Goal: Task Accomplishment & Management: Manage account settings

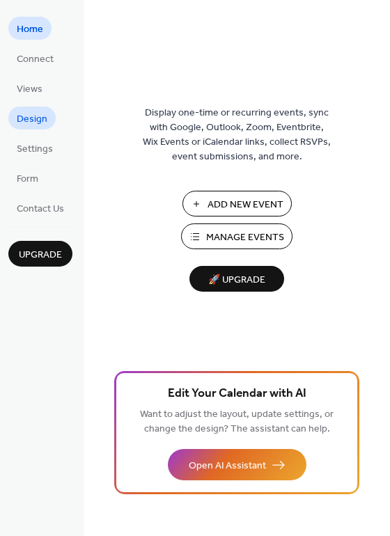
click at [31, 118] on span "Design" at bounding box center [32, 119] width 31 height 15
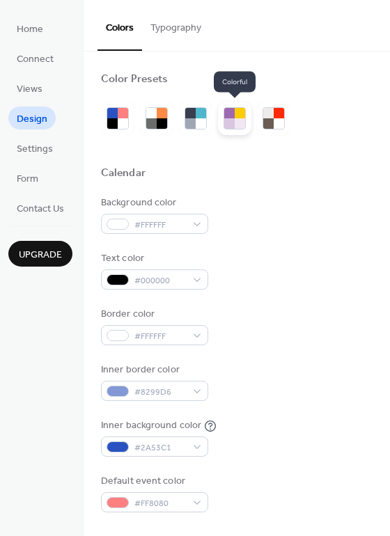
click at [229, 123] on div at bounding box center [229, 123] width 10 height 10
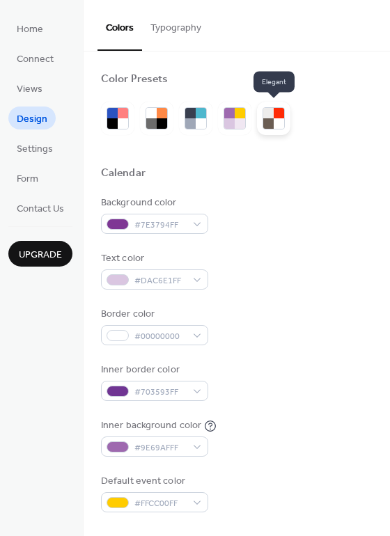
click at [276, 118] on div at bounding box center [278, 123] width 10 height 10
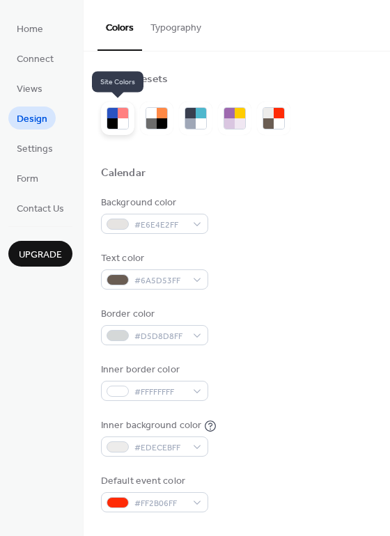
click at [123, 118] on div at bounding box center [123, 123] width 10 height 10
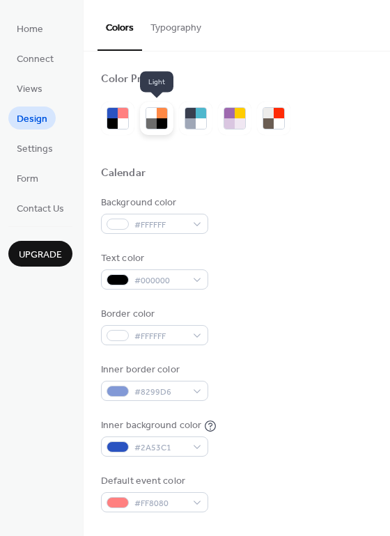
click at [155, 114] on div at bounding box center [151, 113] width 10 height 10
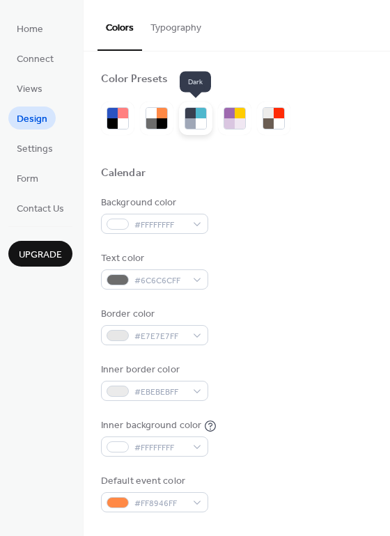
click at [195, 115] on div at bounding box center [200, 113] width 10 height 10
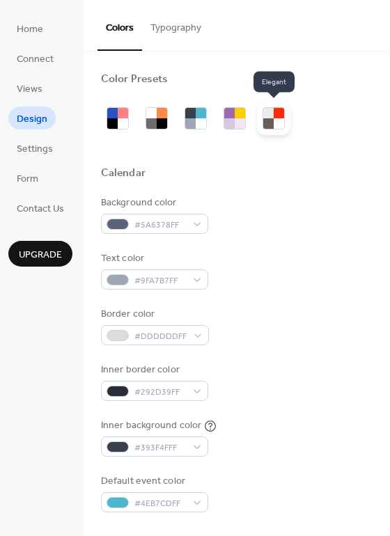
click at [268, 118] on div at bounding box center [268, 123] width 10 height 10
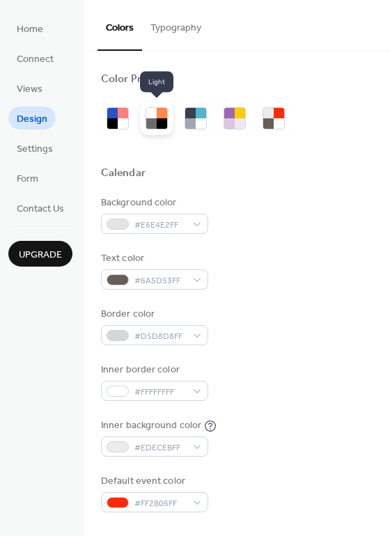
click at [157, 115] on div at bounding box center [162, 113] width 10 height 10
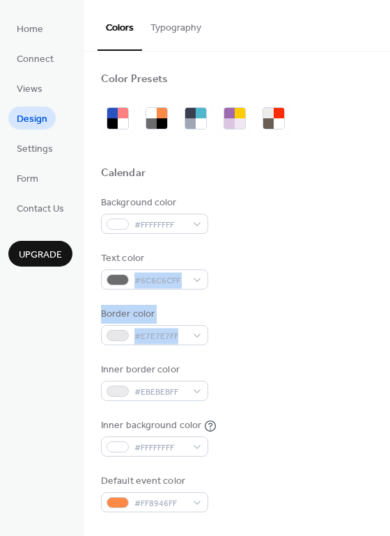
drag, startPoint x: 385, startPoint y: 259, endPoint x: 386, endPoint y: 330, distance: 70.3
click at [386, 330] on div "Color Presets Calendar Background color #FFFFFFFF Text color #6C6C6CFF Border c…" at bounding box center [236, 293] width 306 height 484
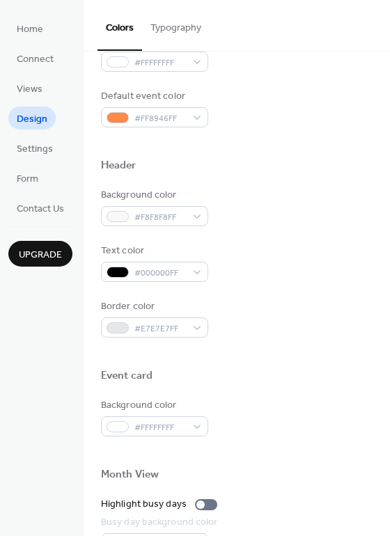
scroll to position [385, 0]
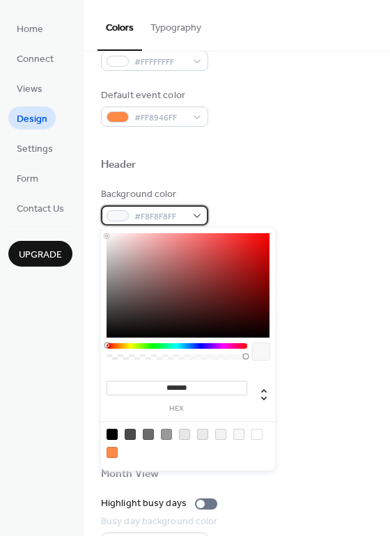
click at [195, 215] on div "#F8F8F8FF" at bounding box center [154, 215] width 107 height 20
type input "*******"
click at [118, 253] on div at bounding box center [187, 285] width 163 height 104
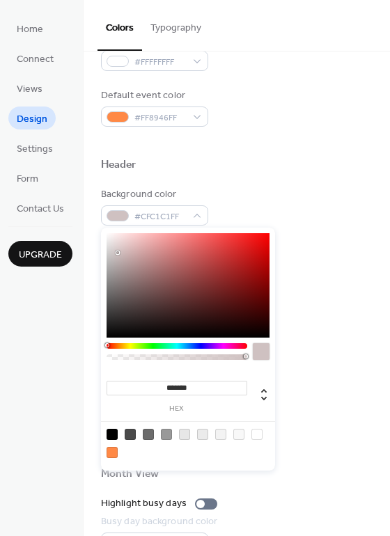
click at [289, 187] on div "Background color #CFC1C1FF" at bounding box center [236, 206] width 271 height 38
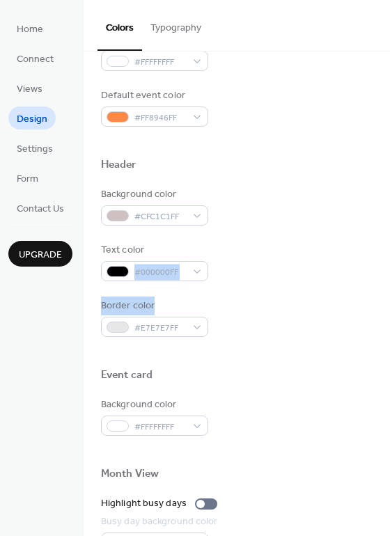
drag, startPoint x: 384, startPoint y: 255, endPoint x: 384, endPoint y: 303, distance: 48.7
click at [384, 303] on div "Color Presets Calendar Background color #FFFFFFFF Text color #6C6C6CFF Border c…" at bounding box center [236, 206] width 306 height 1080
click at [326, 314] on div "Border color #E7E7E7FF" at bounding box center [236, 317] width 271 height 38
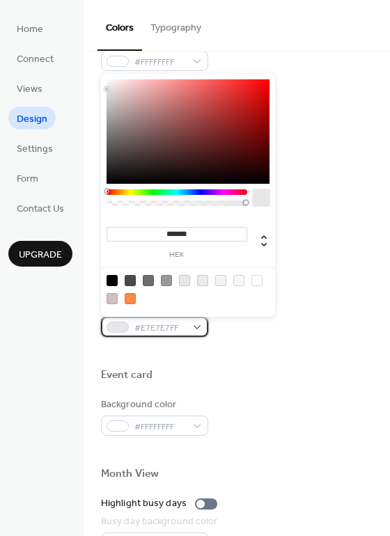
click at [192, 329] on div "#E7E7E7FF" at bounding box center [154, 326] width 107 height 20
type input "*******"
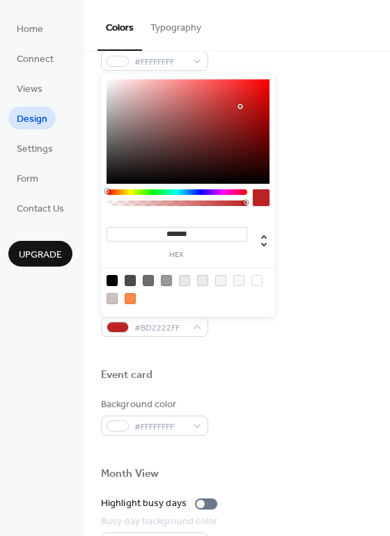
click at [240, 106] on div at bounding box center [187, 131] width 163 height 104
click at [291, 296] on div "Background color #CFC1C1FF Text color #000000FF Border color #BD2222FF" at bounding box center [236, 262] width 271 height 150
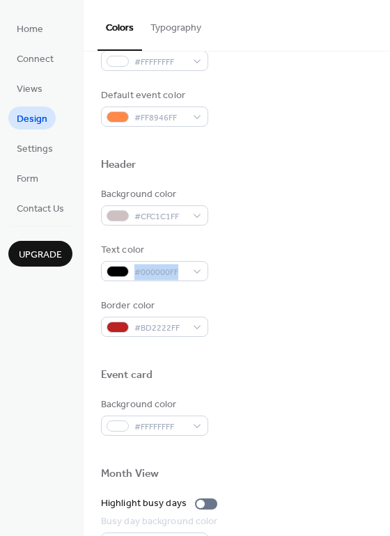
drag, startPoint x: 383, startPoint y: 248, endPoint x: 381, endPoint y: 282, distance: 33.4
click at [381, 282] on div "Color Presets Calendar Background color #FFFFFFFF Text color #6C6C6CFF Border c…" at bounding box center [236, 206] width 306 height 1080
drag, startPoint x: 385, startPoint y: 278, endPoint x: 383, endPoint y: 310, distance: 32.1
click at [383, 310] on div "Color Presets Calendar Background color #FFFFFFFF Text color #6C6C6CFF Border c…" at bounding box center [236, 206] width 306 height 1080
click at [382, 282] on div "Color Presets Calendar Background color #FFFFFFFF Text color #6C6C6CFF Border c…" at bounding box center [236, 206] width 306 height 1080
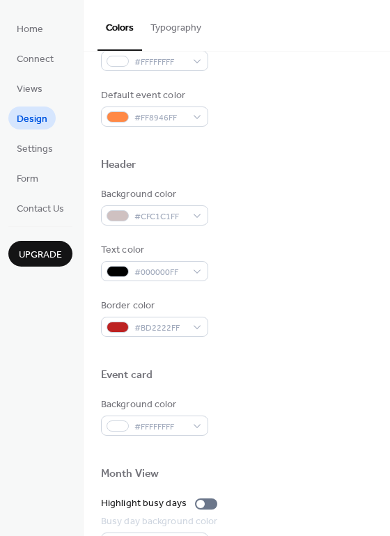
click at [382, 282] on div "Color Presets Calendar Background color #FFFFFFFF Text color #6C6C6CFF Border c…" at bounding box center [236, 206] width 306 height 1080
drag, startPoint x: 383, startPoint y: 232, endPoint x: 382, endPoint y: 262, distance: 30.6
click at [382, 262] on div "Color Presets Calendar Background color #FFFFFFFF Text color #6C6C6CFF Border c…" at bounding box center [236, 206] width 306 height 1080
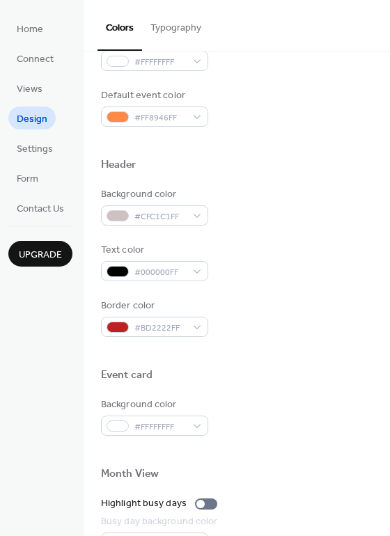
click at [357, 318] on div "Border color #BD2222FF" at bounding box center [236, 317] width 271 height 38
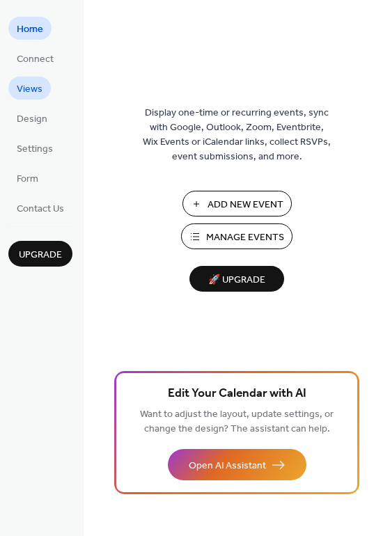
click at [37, 87] on span "Views" at bounding box center [30, 89] width 26 height 15
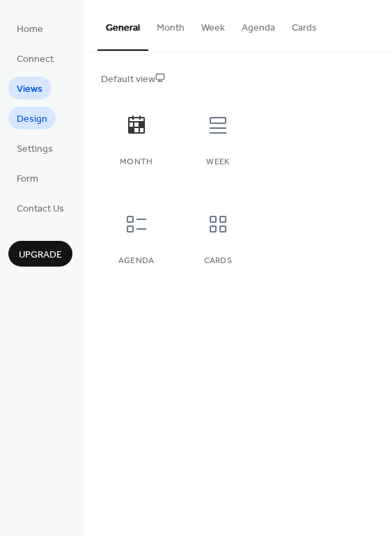
click at [34, 122] on span "Design" at bounding box center [32, 119] width 31 height 15
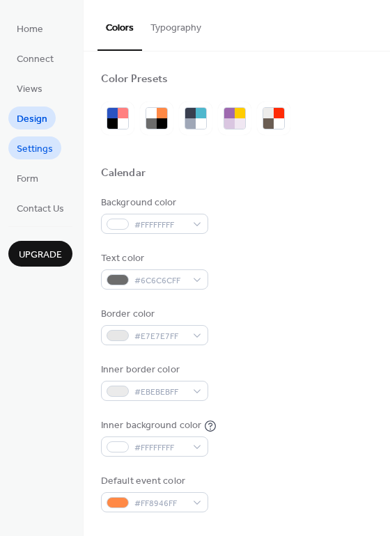
click at [36, 145] on span "Settings" at bounding box center [35, 149] width 36 height 15
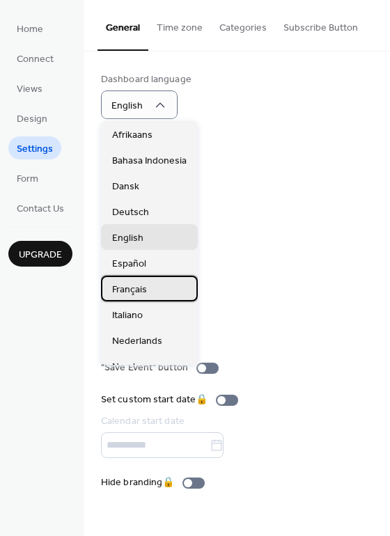
click at [134, 290] on span "Français" at bounding box center [129, 289] width 35 height 15
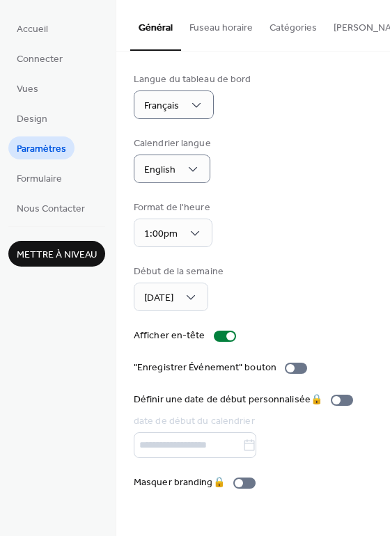
click at [269, 173] on div "Calendrier langue English" at bounding box center [253, 159] width 239 height 47
drag, startPoint x: 382, startPoint y: 257, endPoint x: 382, endPoint y: 280, distance: 23.0
click at [382, 280] on div "Langue du tableau de bord Français Calendrier langue English Format de l'heure …" at bounding box center [252, 280] width 273 height 459
drag, startPoint x: 385, startPoint y: 252, endPoint x: 385, endPoint y: 290, distance: 38.3
click at [385, 290] on div "Langue du tableau de bord Français Calendrier langue English Format de l'heure …" at bounding box center [252, 280] width 273 height 459
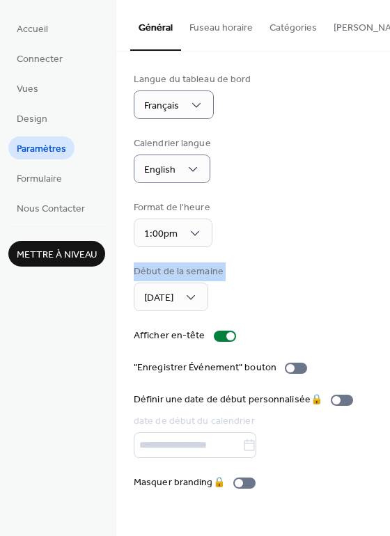
drag, startPoint x: 386, startPoint y: 254, endPoint x: 385, endPoint y: 302, distance: 48.0
click at [385, 302] on div "Langue du tableau de bord Français Calendrier langue English Format de l'heure …" at bounding box center [252, 280] width 273 height 459
click at [385, 297] on div "Langue du tableau de bord Français Calendrier langue English Format de l'heure …" at bounding box center [252, 280] width 273 height 459
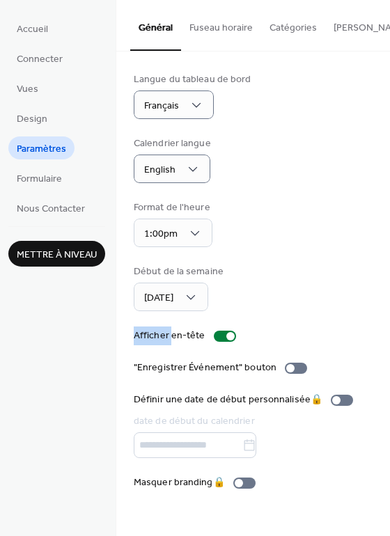
click at [385, 297] on div "Langue du tableau de bord Français Calendrier langue English Format de l'heure …" at bounding box center [252, 280] width 273 height 459
click at [72, 248] on span "Mettre à niveau" at bounding box center [57, 255] width 80 height 15
click at [58, 143] on span "Paramètres" at bounding box center [41, 149] width 49 height 15
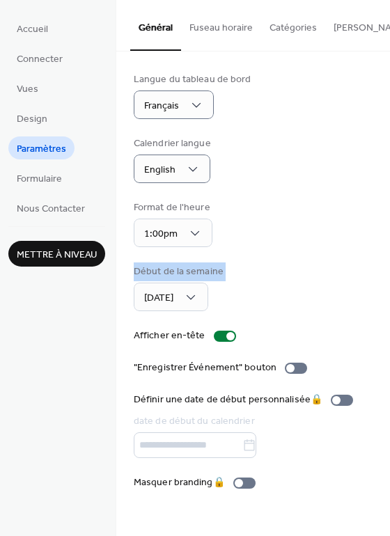
drag, startPoint x: 385, startPoint y: 252, endPoint x: 385, endPoint y: 299, distance: 47.3
click at [385, 296] on div "Langue du tableau de bord Français Calendrier langue English Format de l'heure …" at bounding box center [252, 280] width 273 height 459
click at [385, 280] on div "Langue du tableau de bord Français Calendrier langue English Format de l'heure …" at bounding box center [252, 280] width 273 height 459
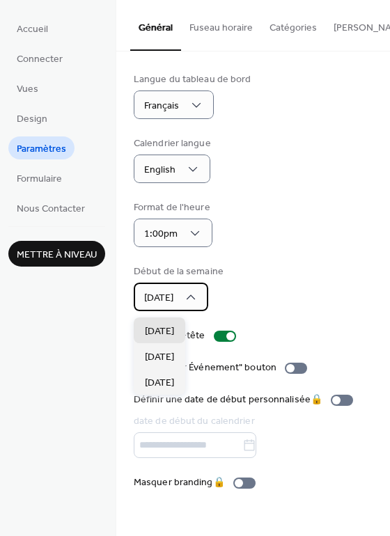
click at [198, 298] on icon at bounding box center [191, 297] width 14 height 14
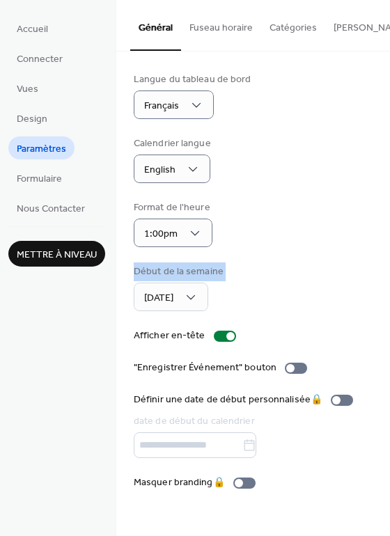
drag, startPoint x: 384, startPoint y: 240, endPoint x: 383, endPoint y: 296, distance: 55.7
click at [383, 296] on div "Langue du tableau de bord Français Calendrier langue English Format de l'heure …" at bounding box center [252, 280] width 273 height 459
click at [54, 209] on span "Nous Contacter" at bounding box center [51, 209] width 68 height 15
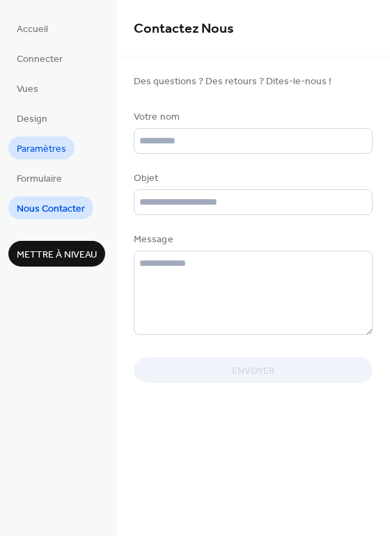
click at [40, 145] on span "Paramètres" at bounding box center [41, 149] width 49 height 15
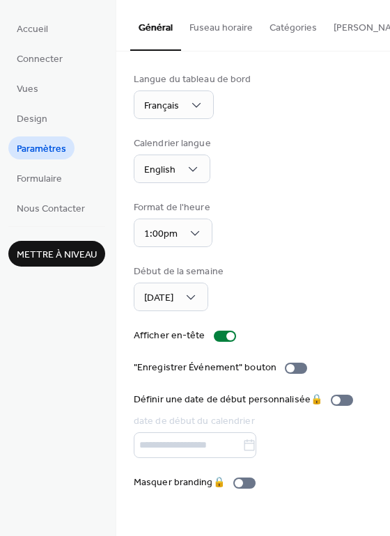
click at [232, 26] on button "Fuseau horaire" at bounding box center [221, 24] width 80 height 49
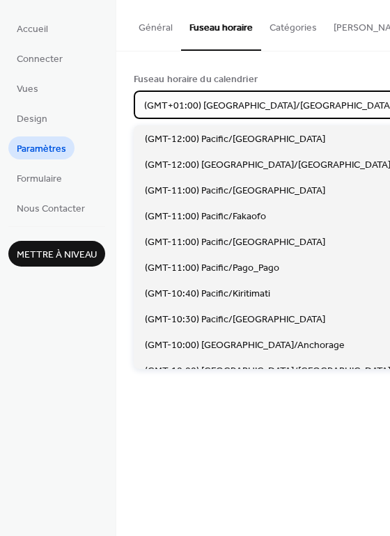
scroll to position [3372, 0]
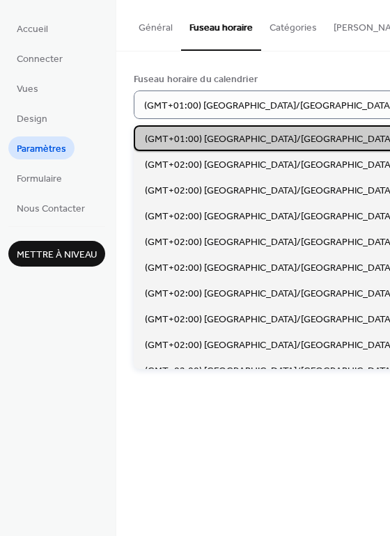
click at [273, 138] on div "(GMT+01:00) Europe/Zurich" at bounding box center [300, 138] width 332 height 26
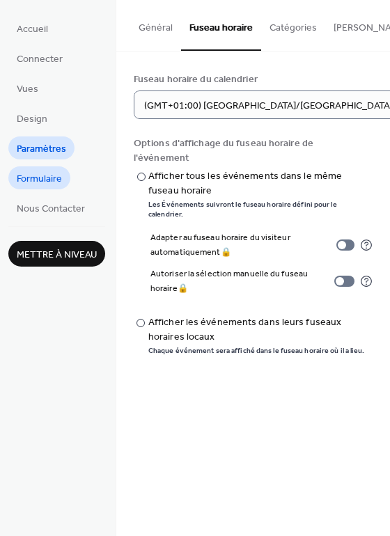
click at [42, 179] on span "Formulaire" at bounding box center [39, 179] width 45 height 15
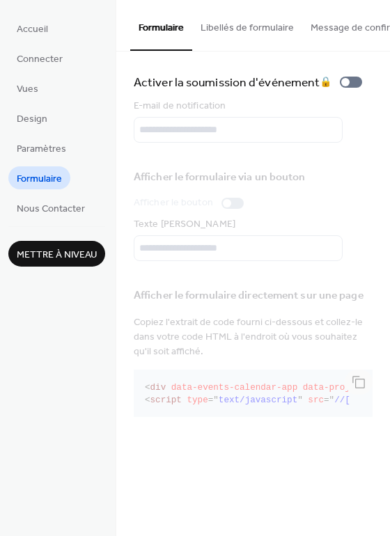
click at [385, 275] on div "Activer la soumission d'événement 🔒 E-mail de notification Afficher le formulai…" at bounding box center [252, 246] width 273 height 391
click at [51, 142] on span "Paramètres" at bounding box center [41, 149] width 49 height 15
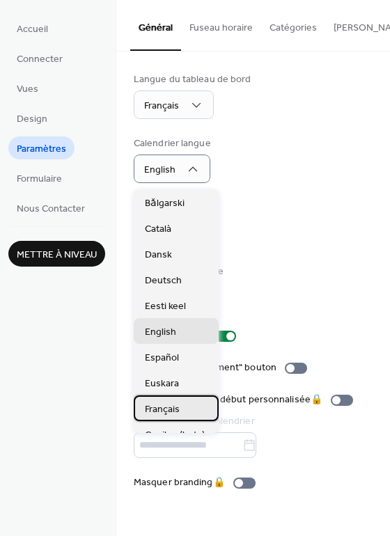
click at [167, 410] on span "Français" at bounding box center [162, 409] width 35 height 15
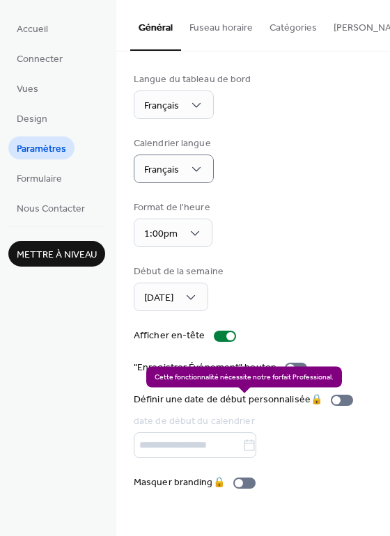
click at [237, 447] on div "Définir une date de début personnalisée 🔒 date de début du calendrier" at bounding box center [246, 424] width 225 height 65
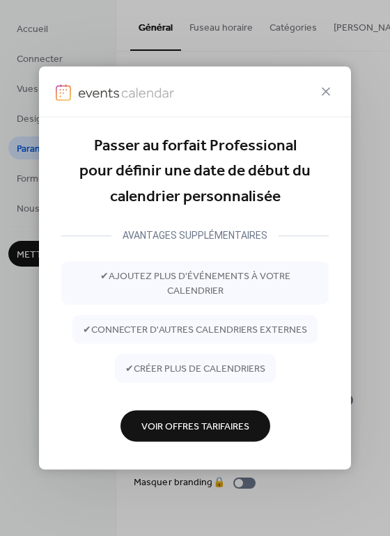
click at [359, 184] on div "Passer au forfait Professional pour définir une date de début du calendrier per…" at bounding box center [195, 268] width 390 height 536
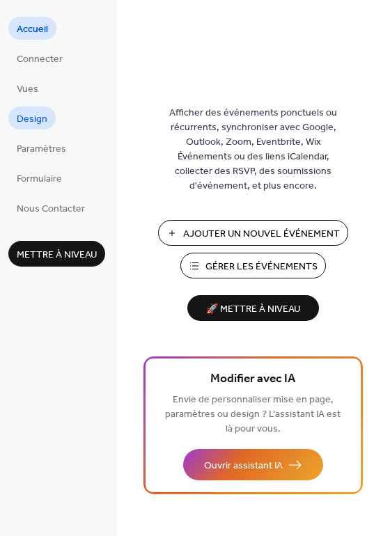
click at [31, 118] on span "Design" at bounding box center [32, 119] width 31 height 15
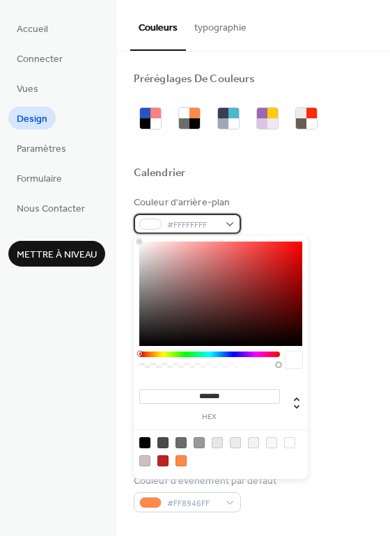
click at [231, 222] on div "#FFFFFFFF" at bounding box center [187, 224] width 107 height 20
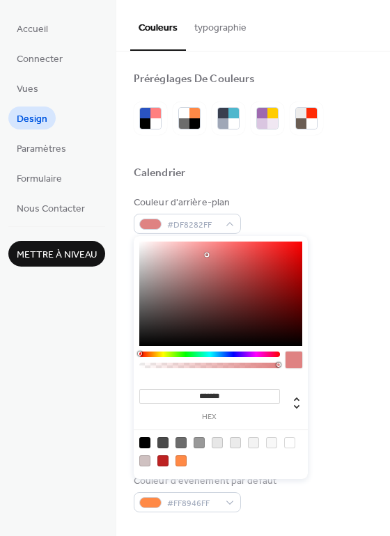
click at [207, 255] on div at bounding box center [220, 293] width 163 height 104
click at [167, 311] on div at bounding box center [220, 293] width 163 height 104
type input "*******"
click at [161, 254] on div at bounding box center [220, 293] width 163 height 104
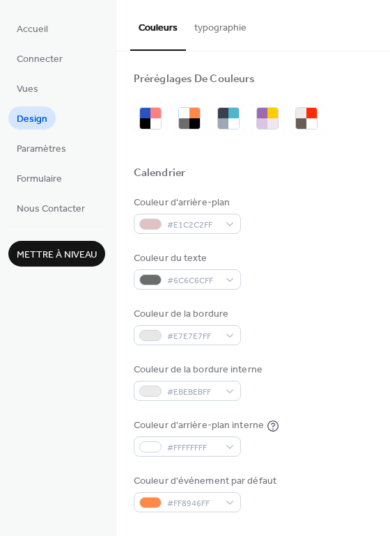
click at [328, 217] on div "Couleur d'arrière-plan #E1C2C2FF" at bounding box center [253, 214] width 239 height 38
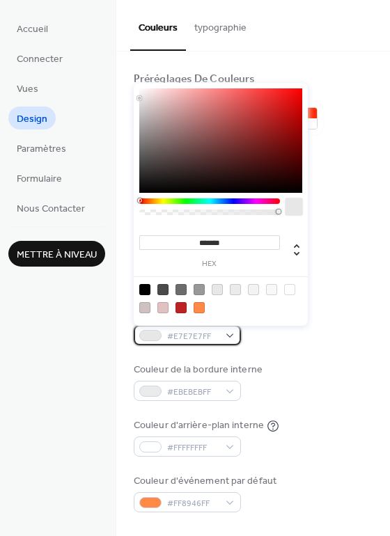
click at [229, 332] on div "#E7E7E7FF" at bounding box center [187, 335] width 107 height 20
type input "*******"
click at [185, 173] on div at bounding box center [220, 140] width 163 height 104
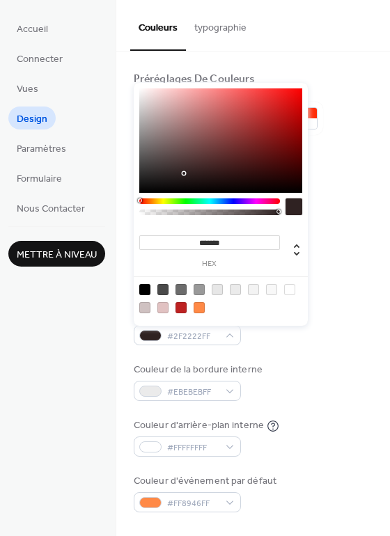
click at [276, 335] on div "Couleur de la bordure #2F2222FF" at bounding box center [253, 326] width 239 height 38
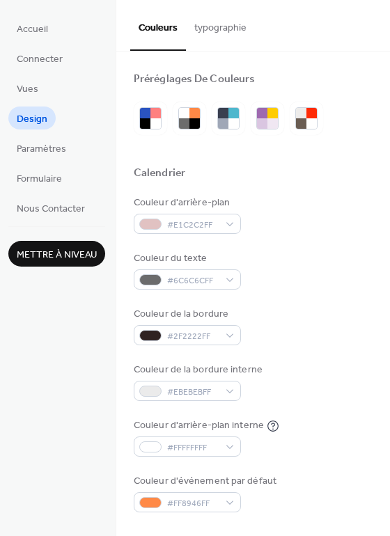
click at [311, 327] on div "Couleur de la bordure #2F2222FF" at bounding box center [253, 326] width 239 height 38
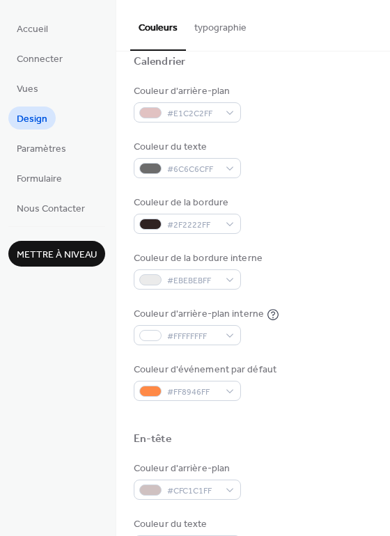
scroll to position [139, 0]
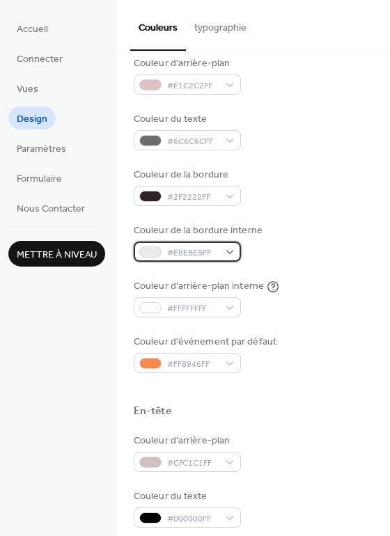
click at [223, 250] on div "#EBEBEBFF" at bounding box center [187, 251] width 107 height 20
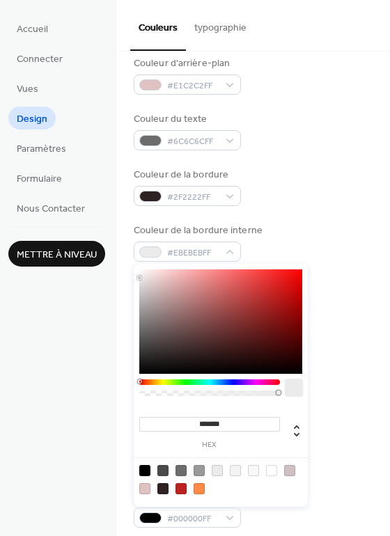
type input "*******"
click at [280, 282] on div at bounding box center [220, 321] width 163 height 104
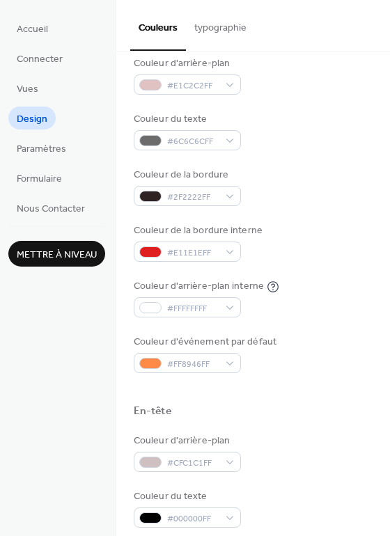
click at [317, 222] on div "Couleur d'arrière-plan #E1C2C2FF Couleur du texte #6C6C6CFF Couleur de la bordu…" at bounding box center [253, 214] width 239 height 316
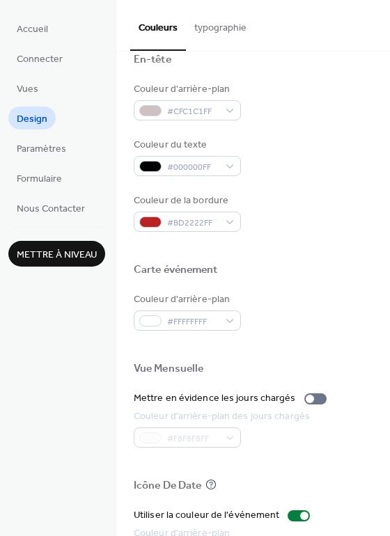
scroll to position [501, 0]
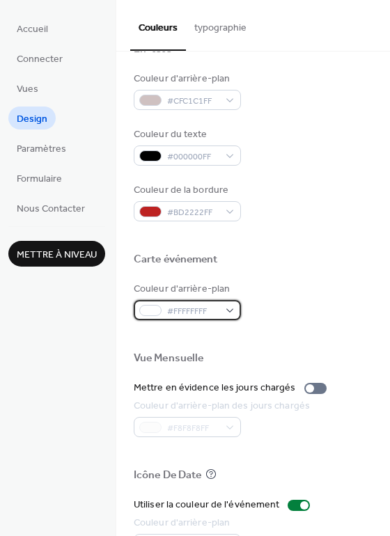
click at [224, 307] on div "#FFFFFFFF" at bounding box center [187, 310] width 107 height 20
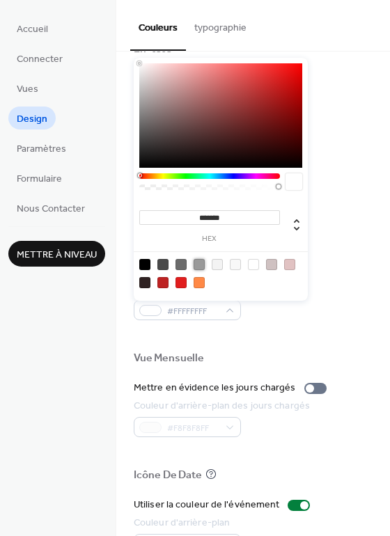
click at [196, 262] on div at bounding box center [198, 264] width 11 height 11
type input "*******"
click at [199, 261] on div at bounding box center [198, 264] width 11 height 11
click at [323, 311] on div "Couleur d'arrière-plan #999999FF" at bounding box center [253, 301] width 239 height 38
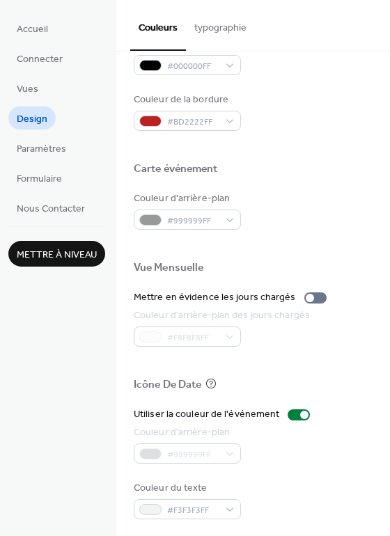
scroll to position [595, 0]
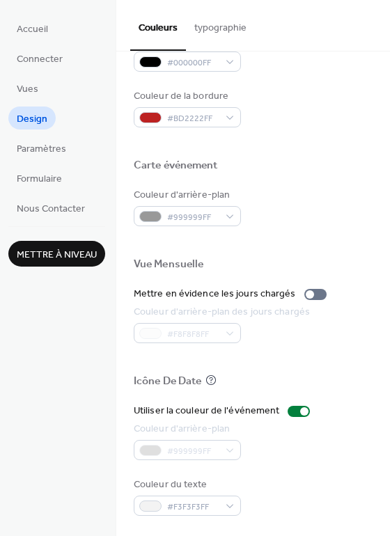
click at [227, 449] on div "#999999FF" at bounding box center [187, 450] width 107 height 20
click at [288, 407] on div at bounding box center [298, 411] width 22 height 11
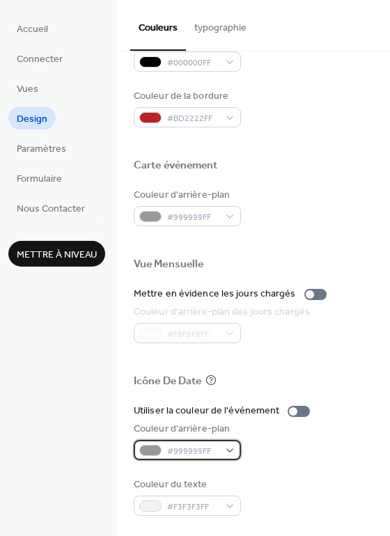
click at [228, 449] on div "#999999FF" at bounding box center [187, 450] width 107 height 20
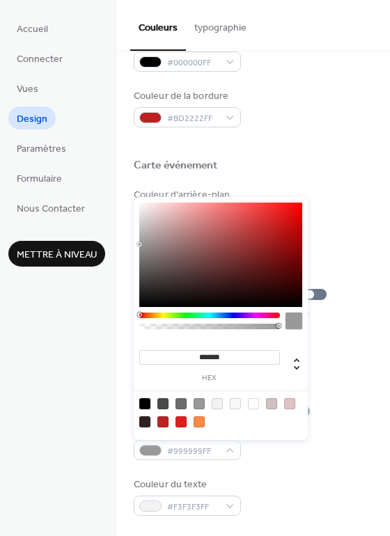
click at [179, 418] on div at bounding box center [180, 421] width 11 height 11
type input "*******"
click at [340, 436] on div "Couleur d'arrière-plan #E11E1EFF" at bounding box center [253, 441] width 239 height 38
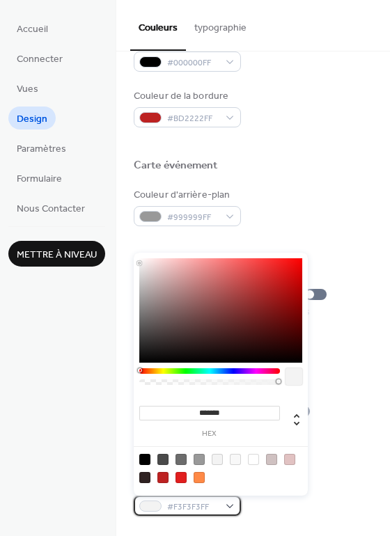
click at [225, 504] on div "#F3F3F3FF" at bounding box center [187, 505] width 107 height 20
click at [143, 457] on div at bounding box center [144, 459] width 11 height 11
type input "*******"
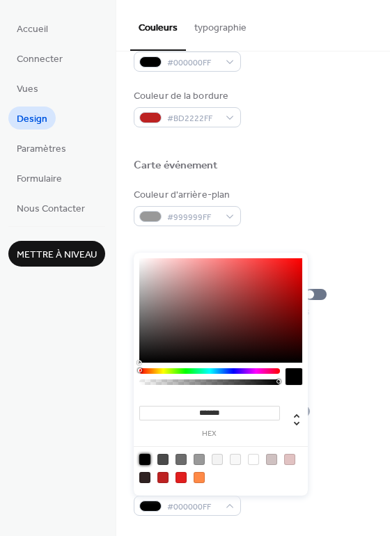
click at [315, 494] on div "Couleur du texte #000000FF" at bounding box center [253, 496] width 239 height 38
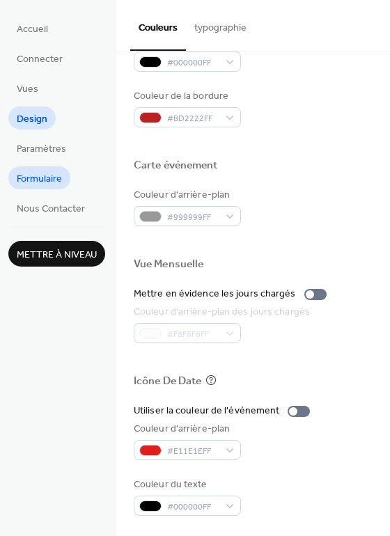
click at [47, 179] on span "Formulaire" at bounding box center [39, 179] width 45 height 15
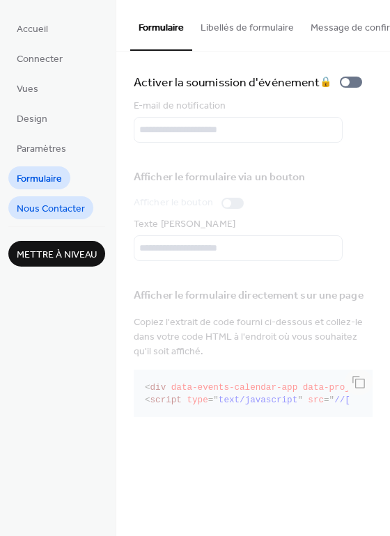
click at [62, 207] on span "Nous Contacter" at bounding box center [51, 209] width 68 height 15
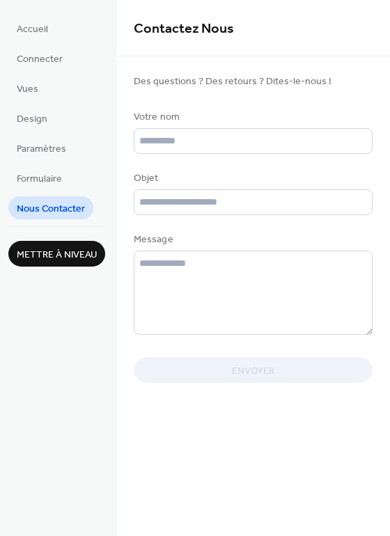
drag, startPoint x: 383, startPoint y: 296, endPoint x: 382, endPoint y: 224, distance: 71.7
click at [381, 224] on form "Des questions ? Des retours ? Dites-le-nous ! Votre nom Objet Message Envoyer" at bounding box center [252, 228] width 273 height 310
click at [21, 178] on span "Formulaire" at bounding box center [39, 179] width 45 height 15
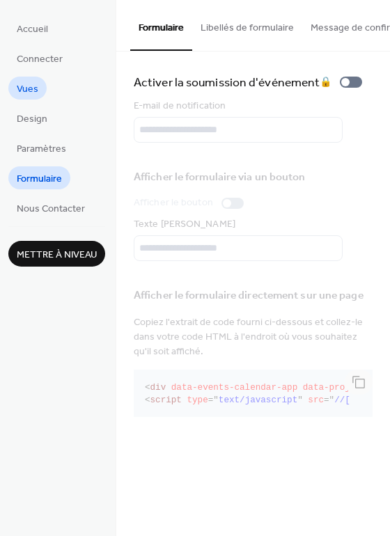
click at [26, 88] on span "Vues" at bounding box center [28, 89] width 22 height 15
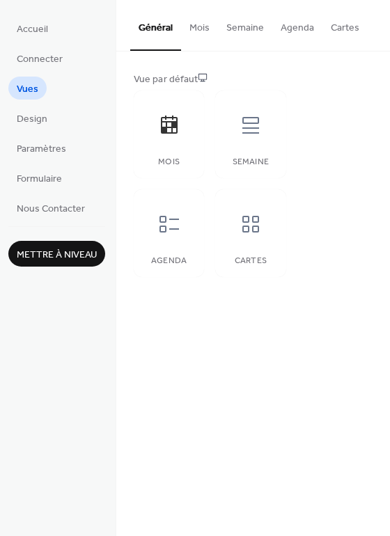
click at [198, 25] on button "Mois" at bounding box center [199, 24] width 37 height 49
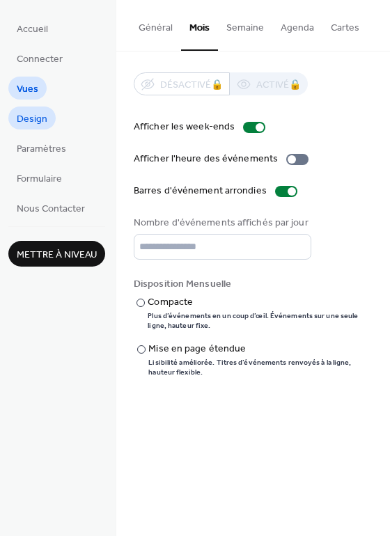
click at [32, 120] on span "Design" at bounding box center [32, 119] width 31 height 15
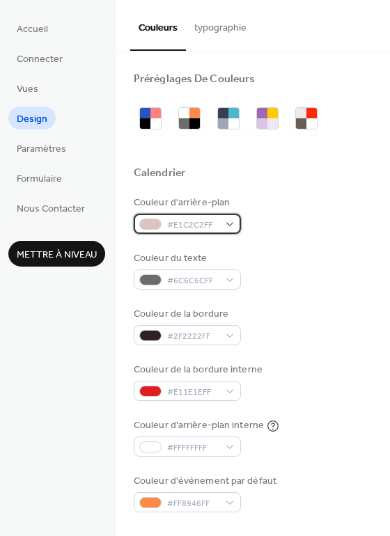
click at [227, 220] on div "#E1C2C2FF" at bounding box center [187, 224] width 107 height 20
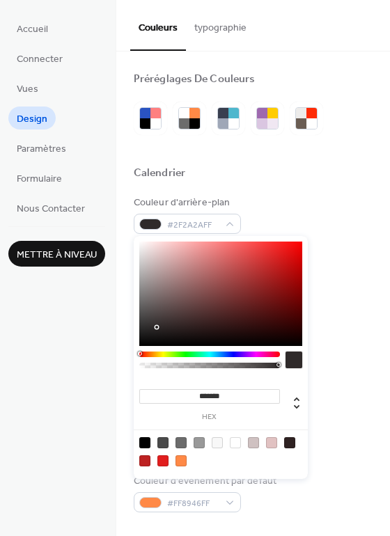
click at [154, 327] on div at bounding box center [220, 293] width 163 height 104
click at [182, 251] on div at bounding box center [220, 293] width 163 height 104
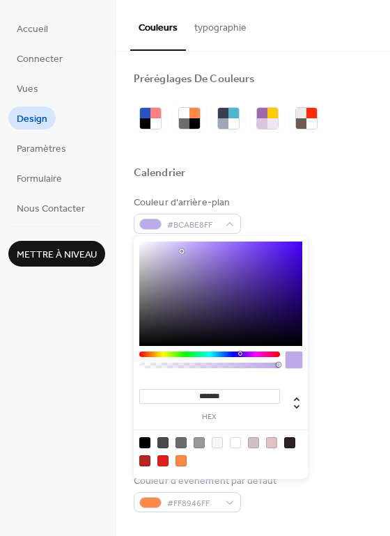
click at [239, 354] on div at bounding box center [209, 354] width 141 height 6
click at [290, 254] on div at bounding box center [220, 293] width 163 height 104
type input "*******"
click at [178, 286] on div at bounding box center [220, 293] width 163 height 104
click at [323, 326] on div "Couleur de la bordure #2F2222FF" at bounding box center [253, 326] width 239 height 38
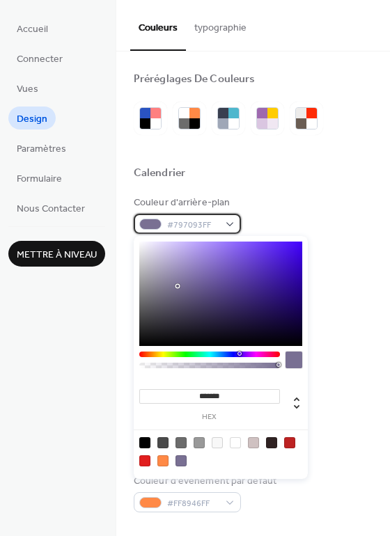
click at [227, 222] on div "#797093FF" at bounding box center [187, 224] width 107 height 20
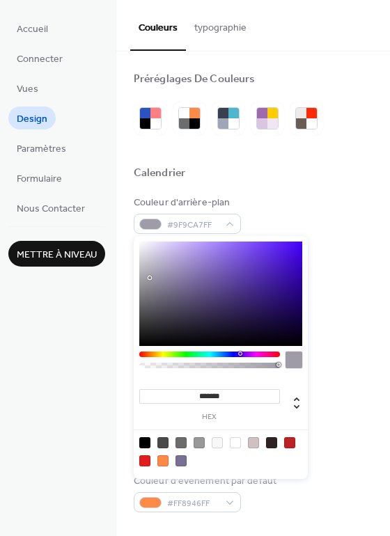
click at [150, 278] on div at bounding box center [220, 293] width 163 height 104
type input "*******"
click at [152, 245] on div at bounding box center [220, 293] width 163 height 104
click at [341, 281] on div "Couleur du texte #6C6C6CFF" at bounding box center [253, 270] width 239 height 38
